Goal: Information Seeking & Learning: Check status

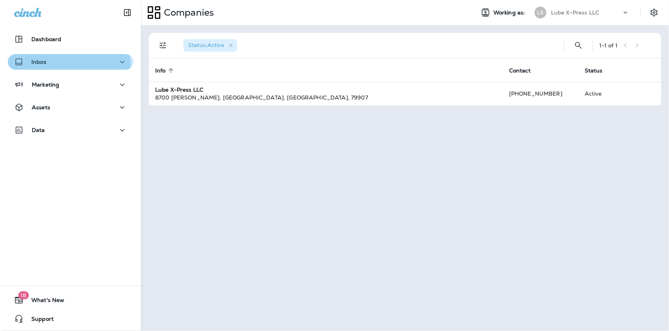
click at [60, 64] on div "Inbox" at bounding box center [70, 62] width 113 height 10
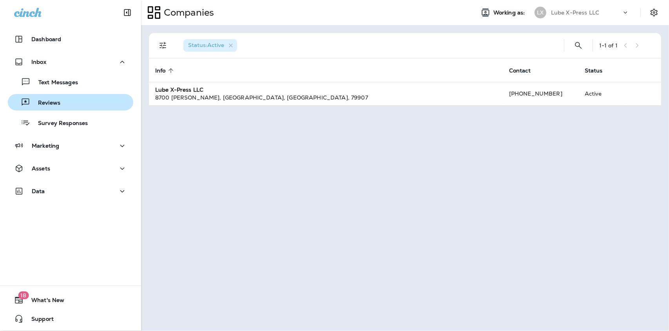
click at [49, 101] on p "Reviews" at bounding box center [45, 103] width 30 height 7
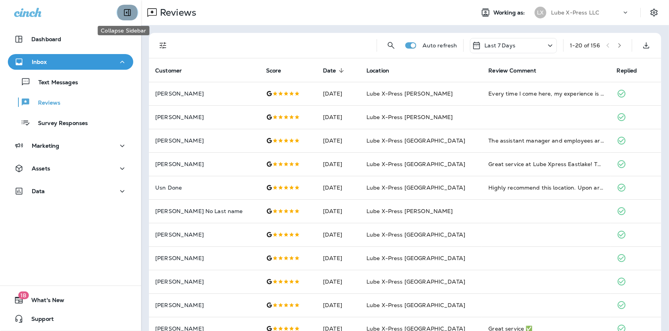
click at [123, 15] on icon "Collapse Sidebar" at bounding box center [127, 12] width 9 height 9
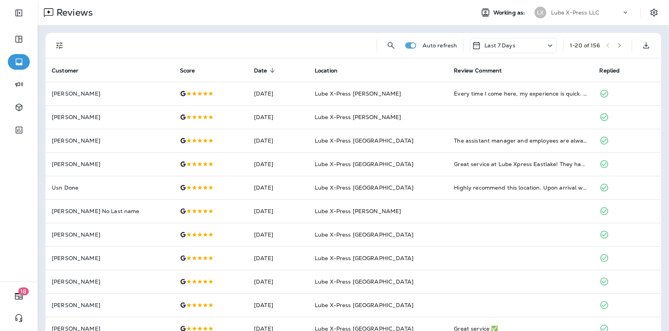
click at [508, 44] on div "Last 7 Days" at bounding box center [513, 45] width 87 height 15
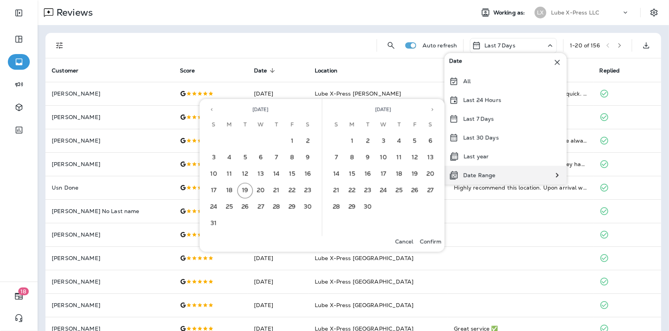
click at [480, 179] on div "Date Range" at bounding box center [472, 175] width 56 height 19
click at [215, 174] on button "10" at bounding box center [214, 175] width 16 height 16
click at [310, 171] on button "16" at bounding box center [308, 175] width 16 height 16
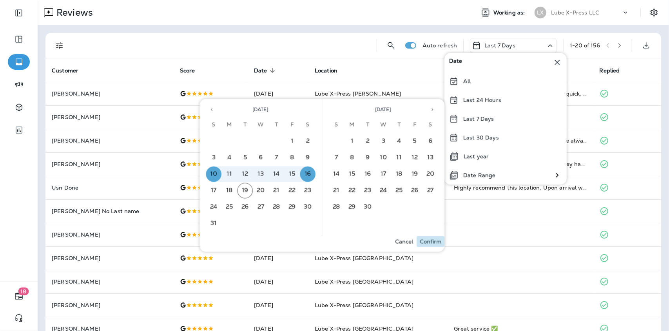
click at [431, 245] on button "Confirm" at bounding box center [430, 241] width 28 height 11
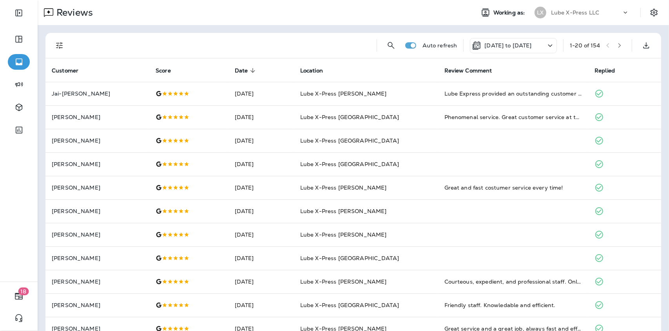
click at [63, 50] on button "Filters" at bounding box center [60, 46] width 16 height 16
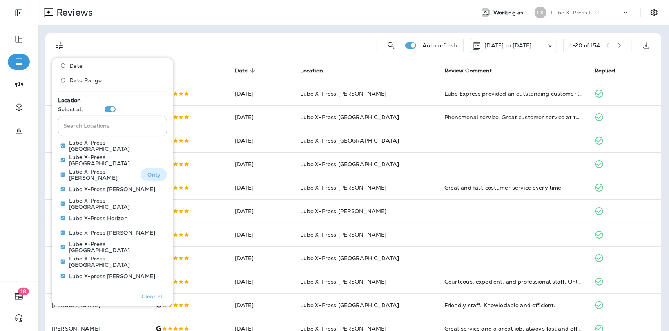
scroll to position [340, 0]
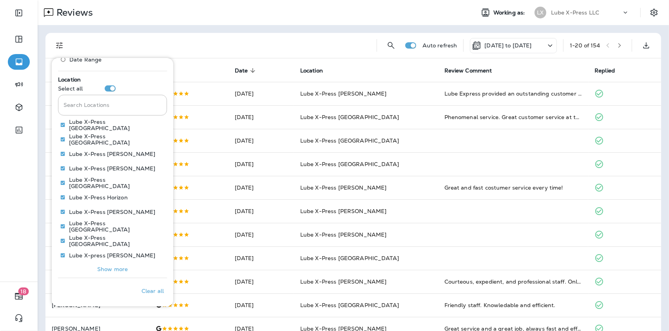
click at [108, 268] on p "Show more" at bounding box center [112, 269] width 31 height 6
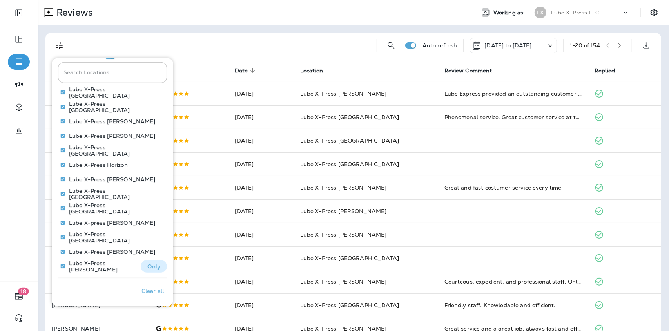
click at [147, 264] on p "Only" at bounding box center [153, 266] width 13 height 6
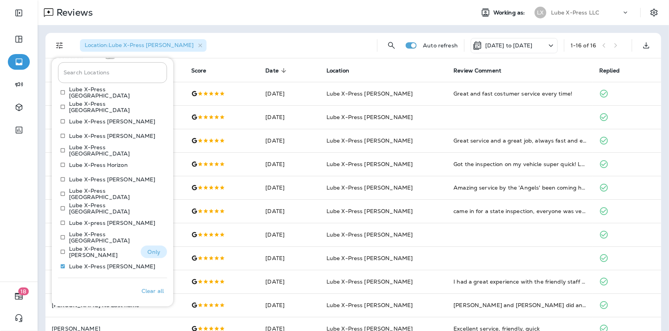
click at [150, 251] on p "Only" at bounding box center [153, 252] width 13 height 6
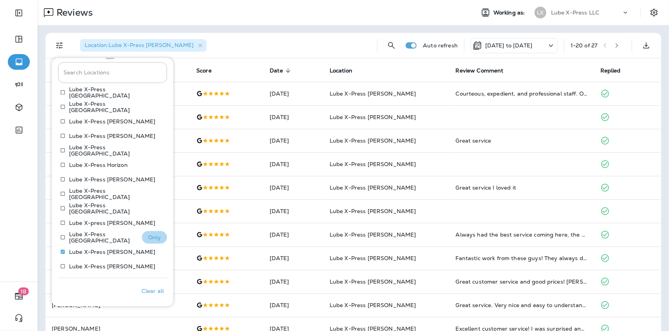
click at [148, 236] on p "Only" at bounding box center [154, 237] width 13 height 6
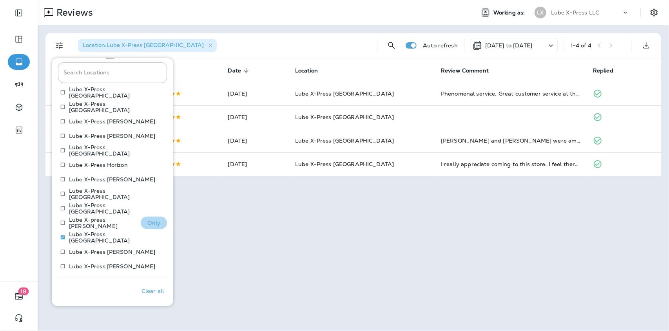
click at [151, 223] on p "Only" at bounding box center [153, 223] width 13 height 6
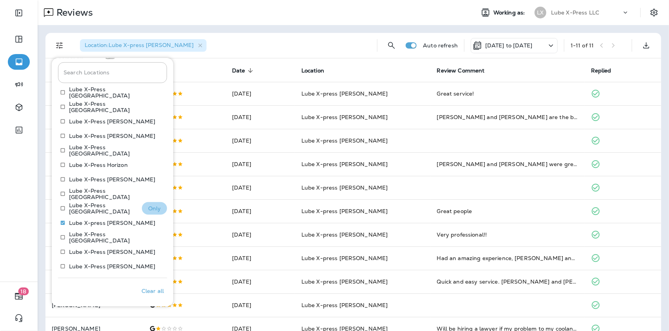
click at [148, 208] on p "Only" at bounding box center [154, 208] width 13 height 6
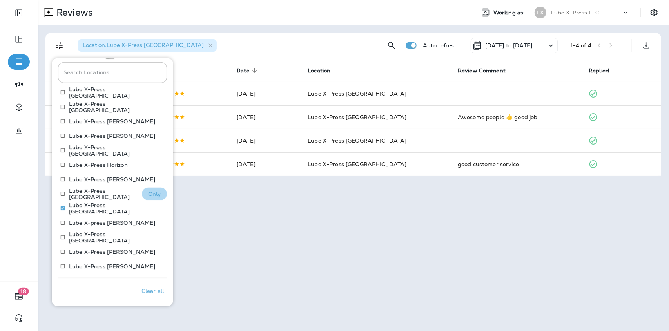
click at [150, 191] on p "Only" at bounding box center [154, 194] width 13 height 6
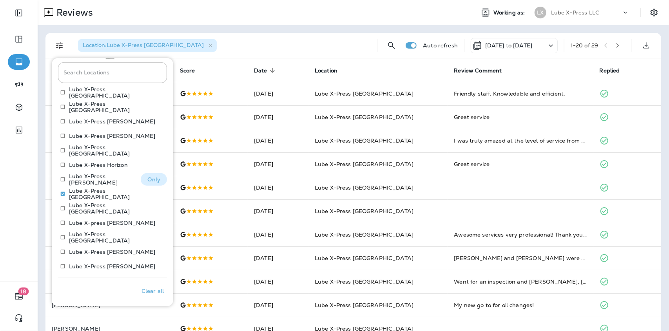
click at [141, 178] on button "Only" at bounding box center [154, 179] width 26 height 13
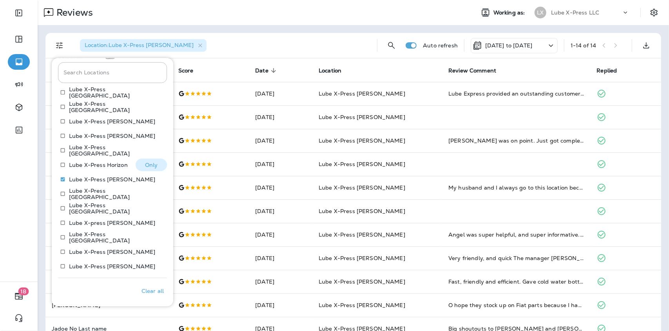
click at [142, 159] on button "Only" at bounding box center [151, 165] width 31 height 13
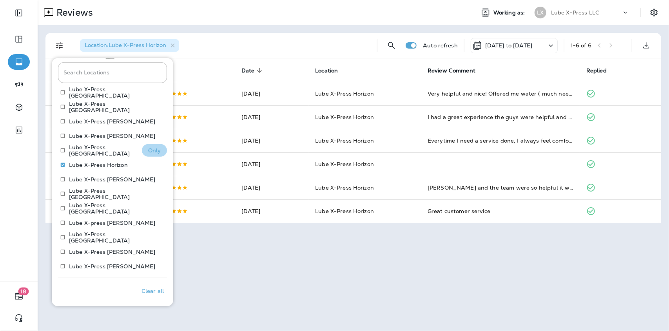
click at [156, 152] on button "Only" at bounding box center [154, 150] width 25 height 13
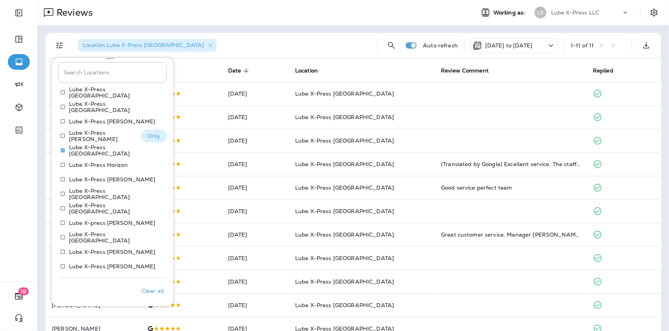
click at [147, 136] on p "Only" at bounding box center [153, 136] width 13 height 6
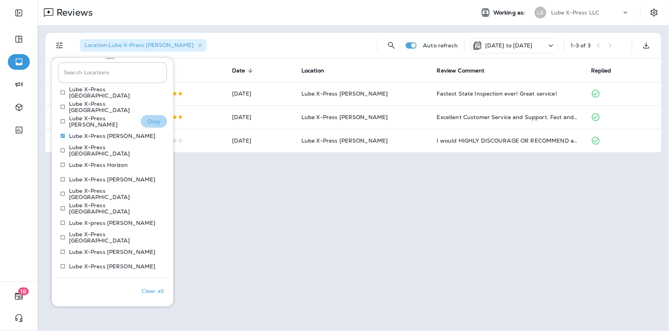
click at [143, 124] on button "Only" at bounding box center [154, 121] width 26 height 13
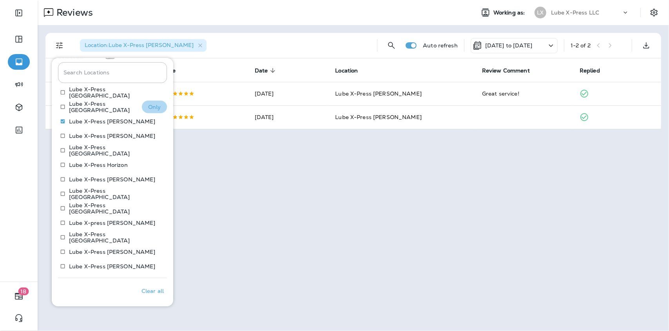
click at [150, 111] on button "Only" at bounding box center [154, 107] width 25 height 13
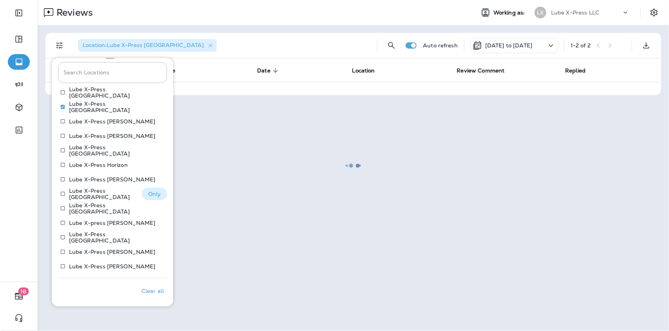
scroll to position [255, 0]
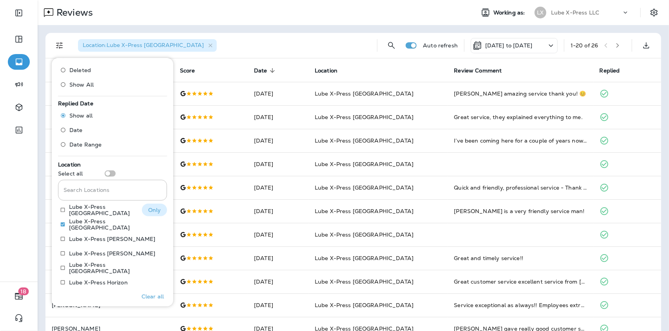
click at [142, 207] on button "Only" at bounding box center [154, 210] width 25 height 13
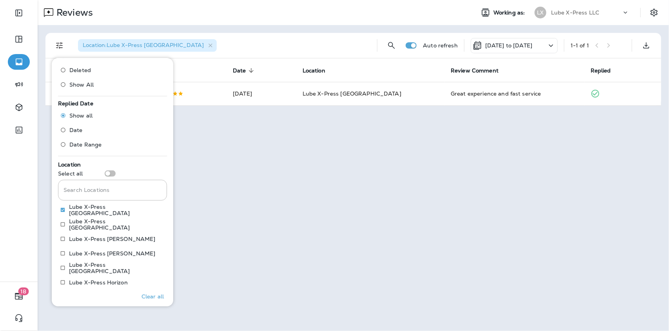
click at [318, 184] on div "Reviews Working as: LX Lube X-Press LLC Location : Lube X-Press Montwood Auto r…" at bounding box center [353, 165] width 631 height 331
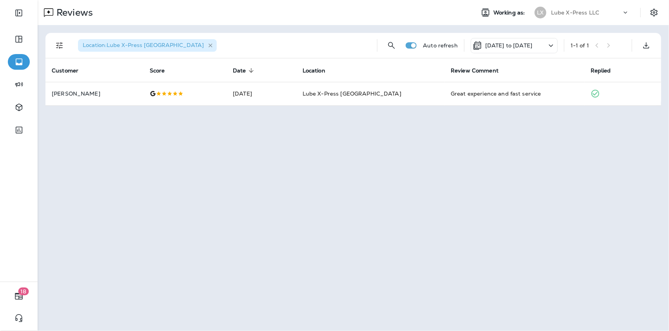
click at [207, 46] on icon "button" at bounding box center [210, 45] width 7 height 7
